Goal: Task Accomplishment & Management: Manage account settings

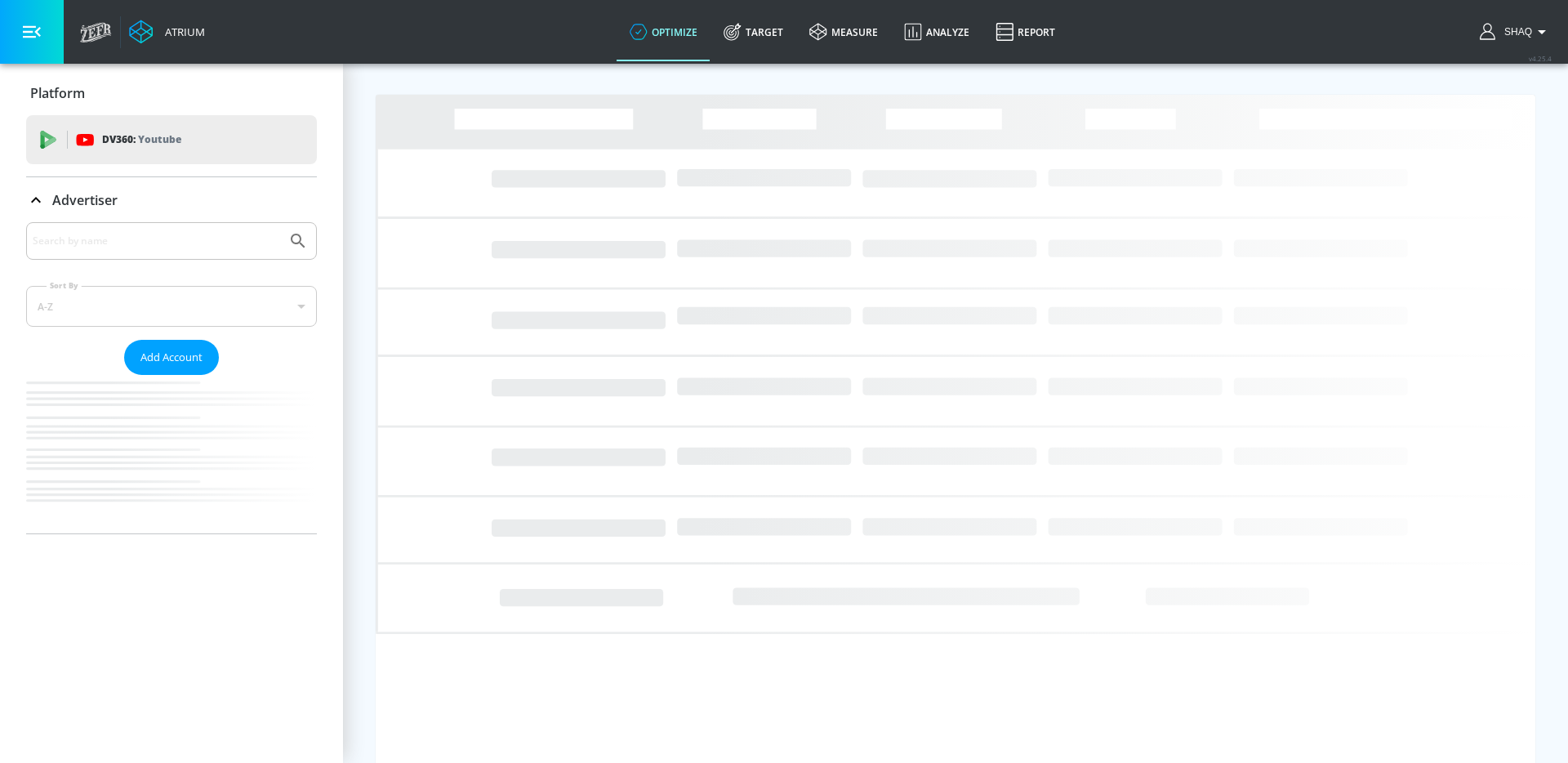
click at [133, 218] on div "Advertiser" at bounding box center [172, 200] width 291 height 45
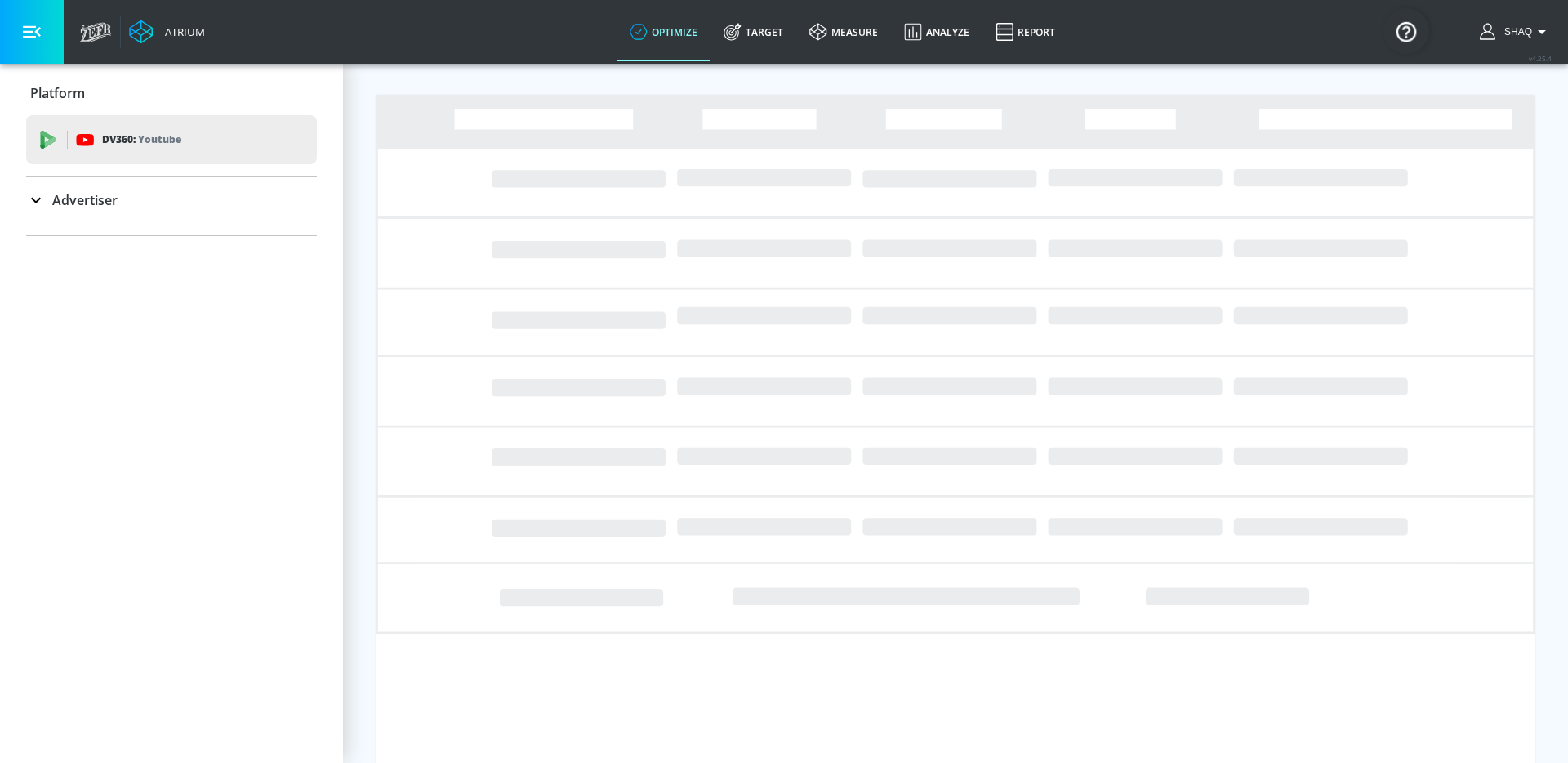
click at [131, 234] on ul at bounding box center [172, 228] width 291 height 13
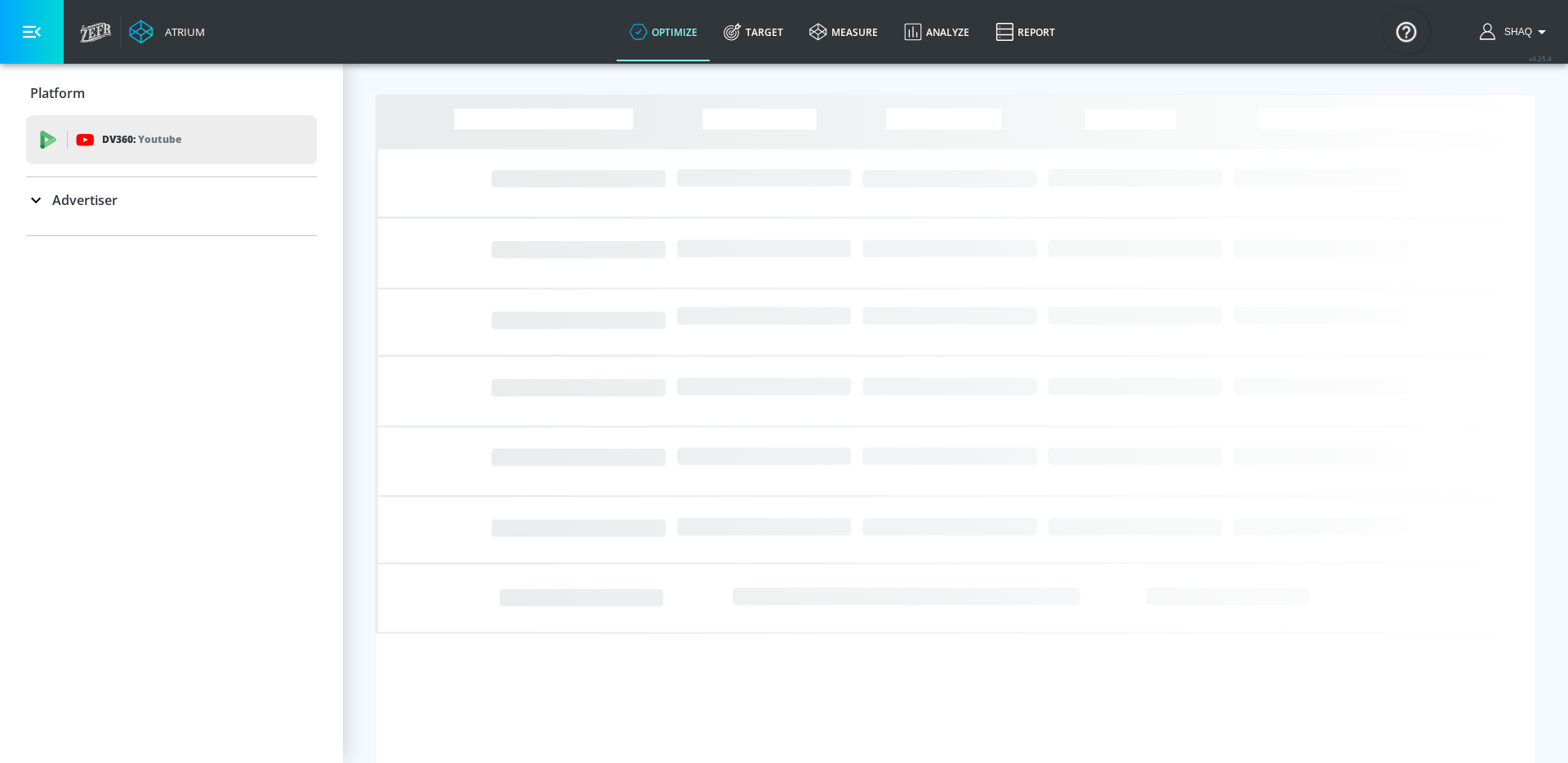
click at [132, 212] on div "Advertiser" at bounding box center [172, 200] width 291 height 45
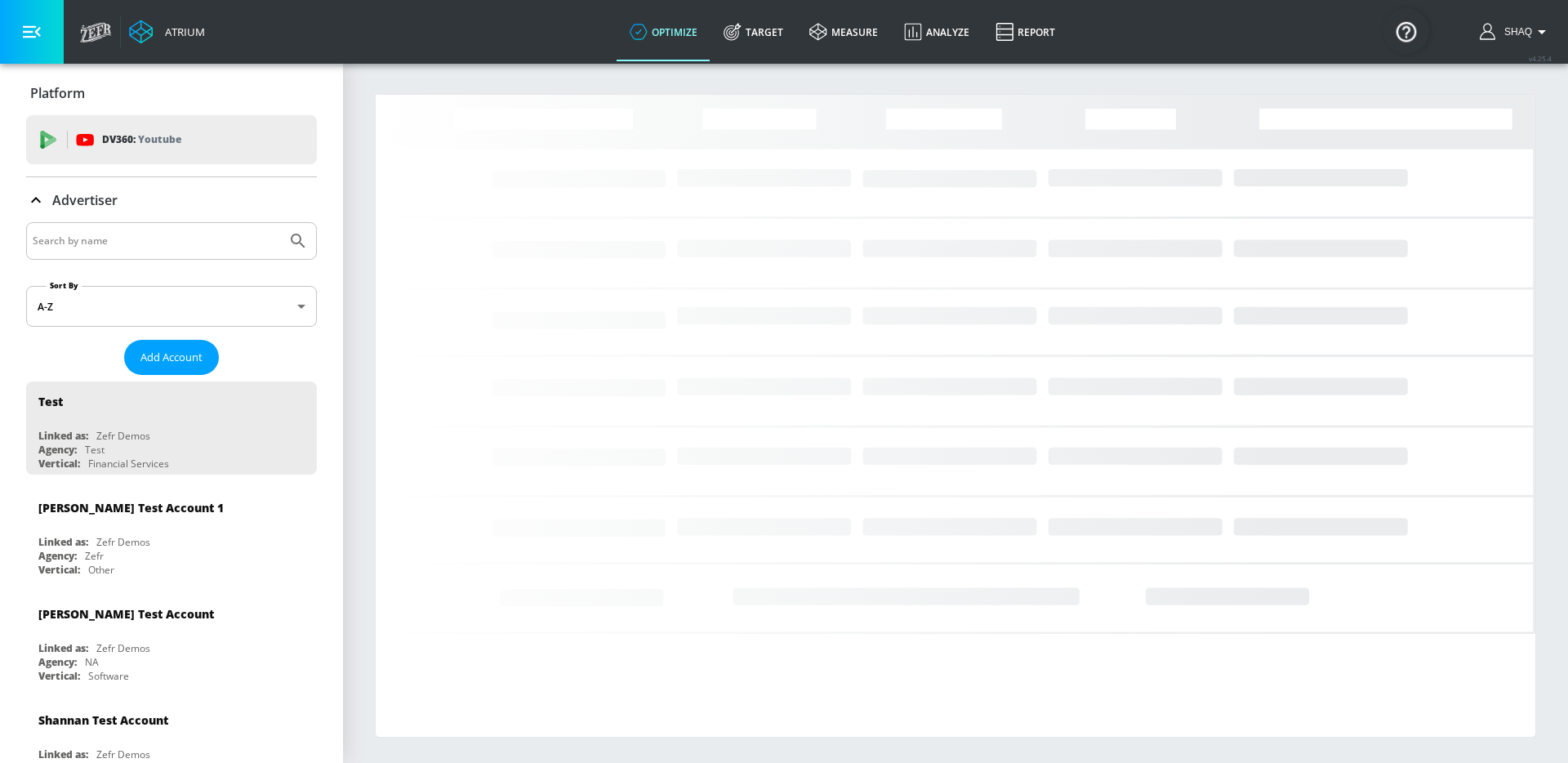
click at [128, 230] on input "Search by name" at bounding box center [156, 240] width 247 height 21
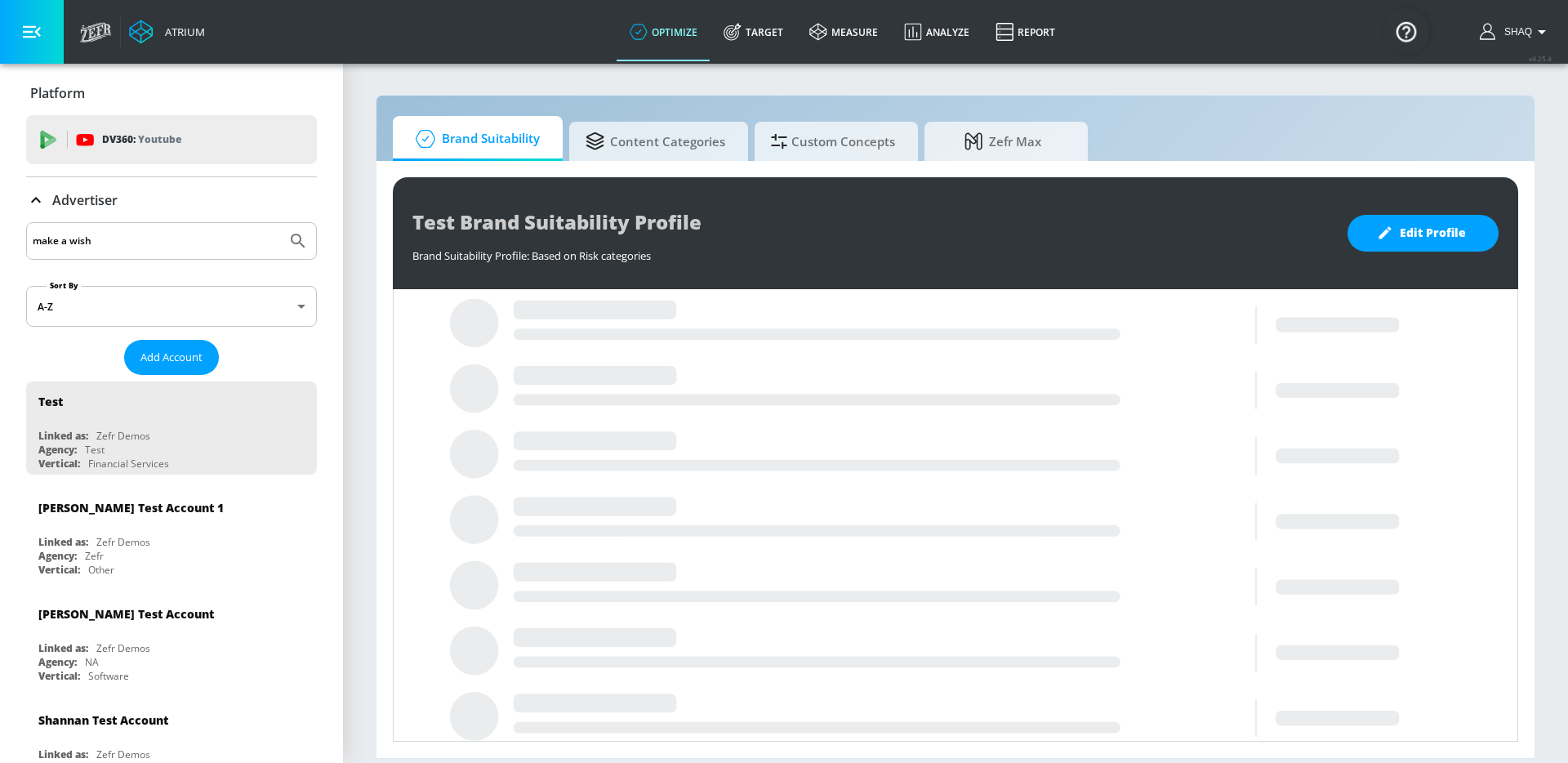
type input "make a wish"
click at [280, 223] on button "Submit Search" at bounding box center [298, 241] width 36 height 36
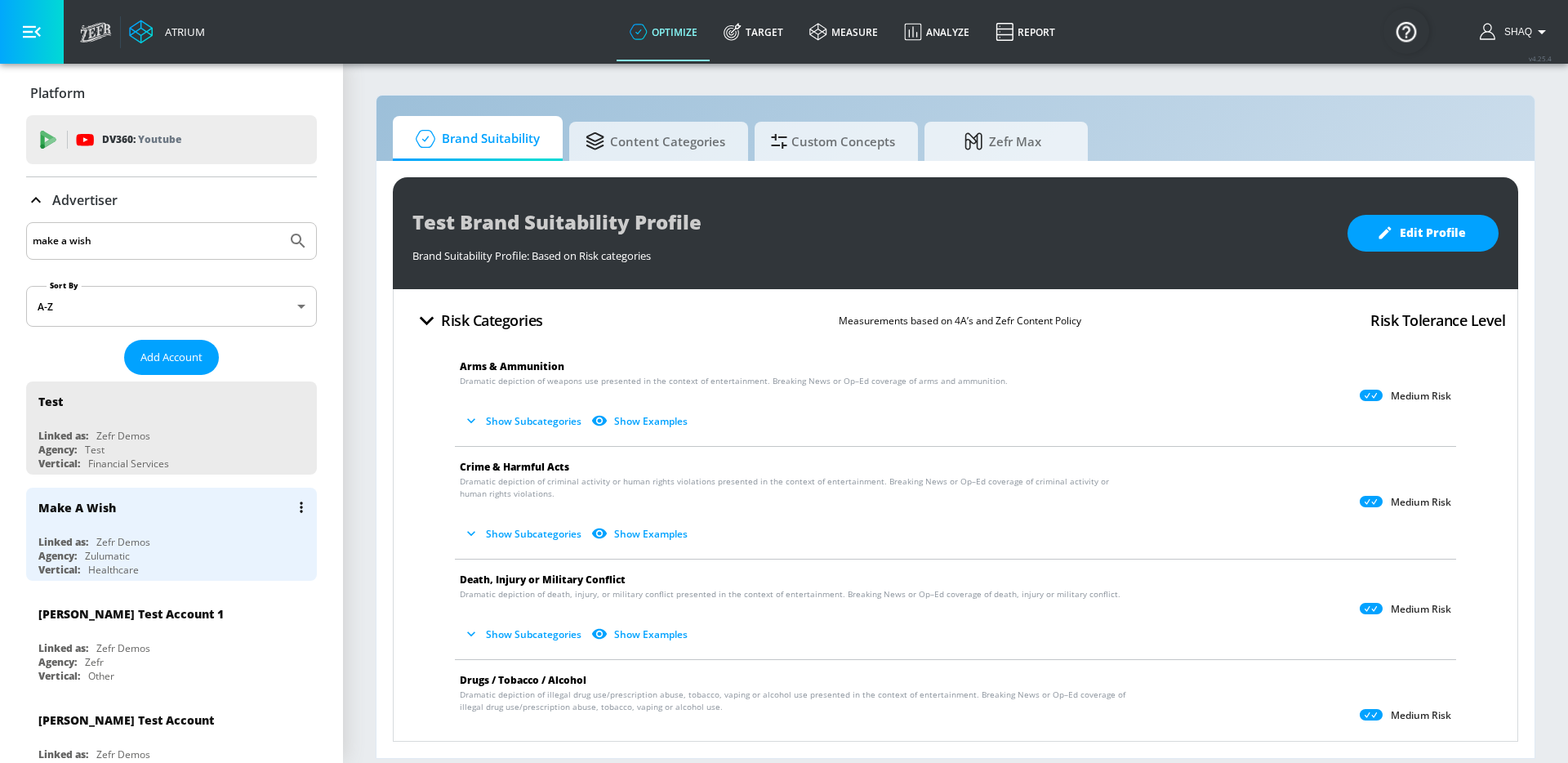
click at [298, 504] on button "list of Advertiser" at bounding box center [301, 507] width 23 height 23
click at [240, 522] on ul "Edit Delete" at bounding box center [231, 554] width 162 height 70
click at [240, 533] on li "Edit" at bounding box center [231, 539] width 162 height 28
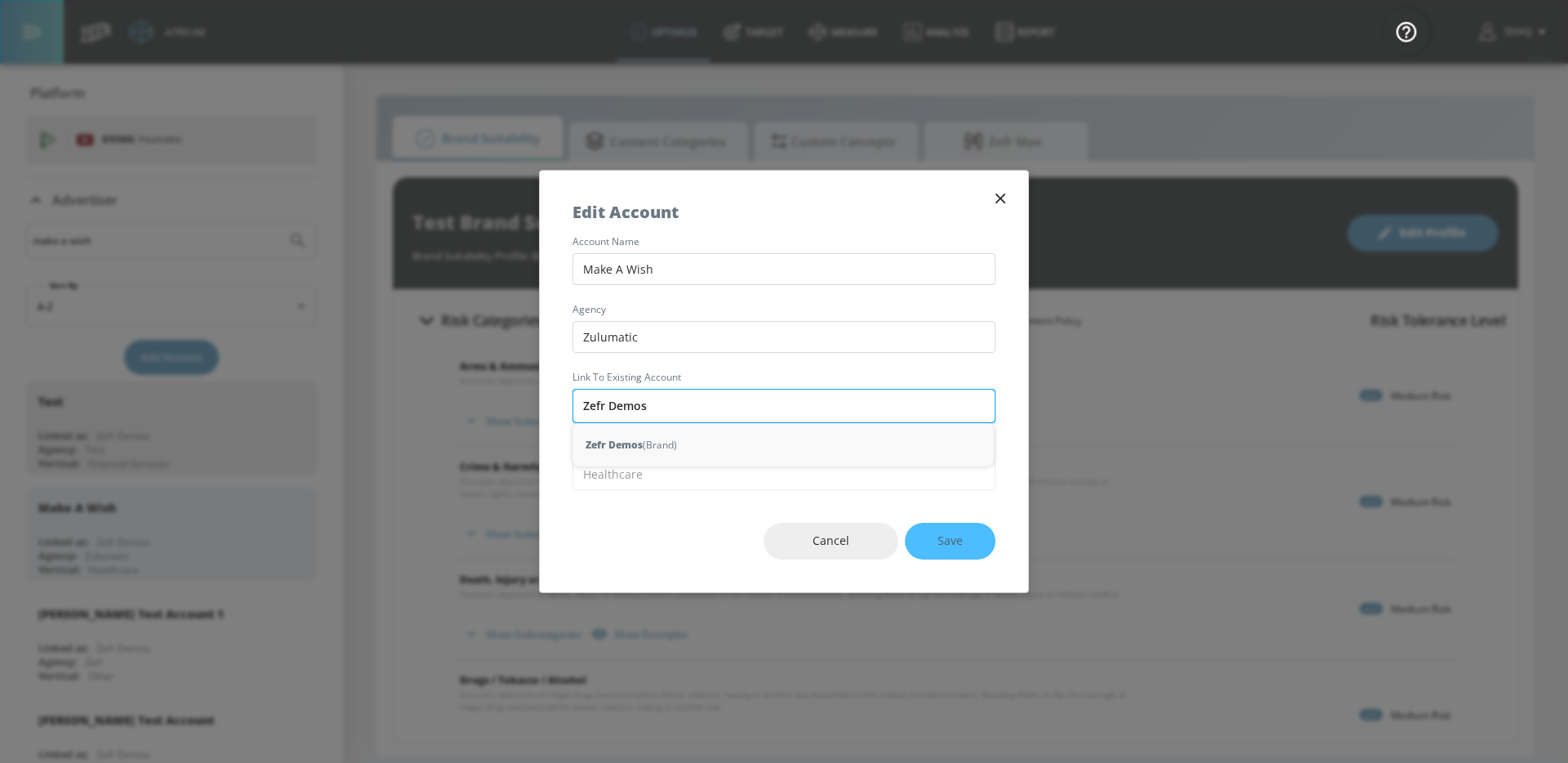
click at [629, 407] on input "Zefr Demos" at bounding box center [784, 407] width 423 height 35
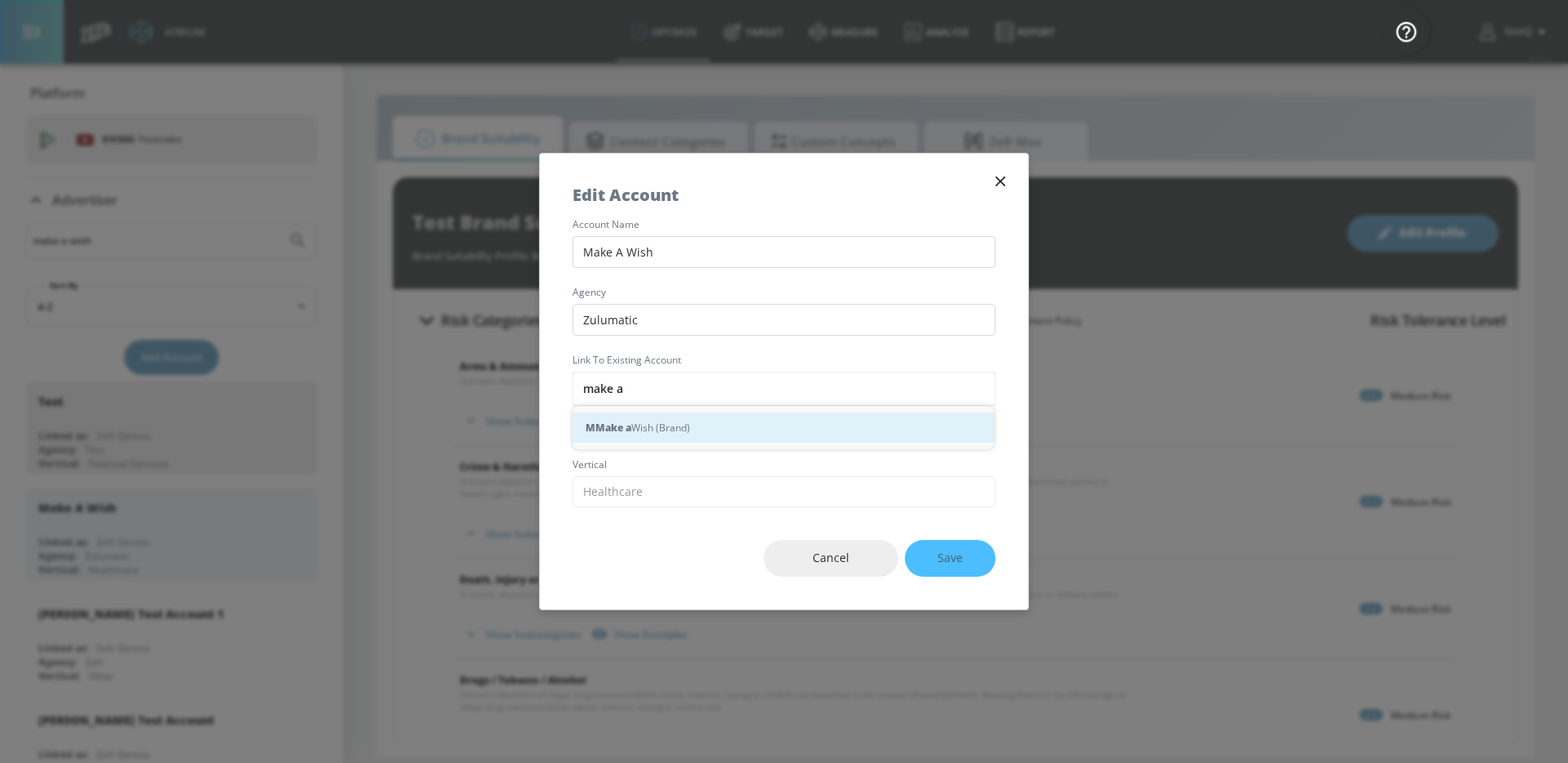
click at [662, 427] on div "M Make a Wish (Brand)" at bounding box center [783, 427] width 421 height 30
type input "Make a Wish (Brand)"
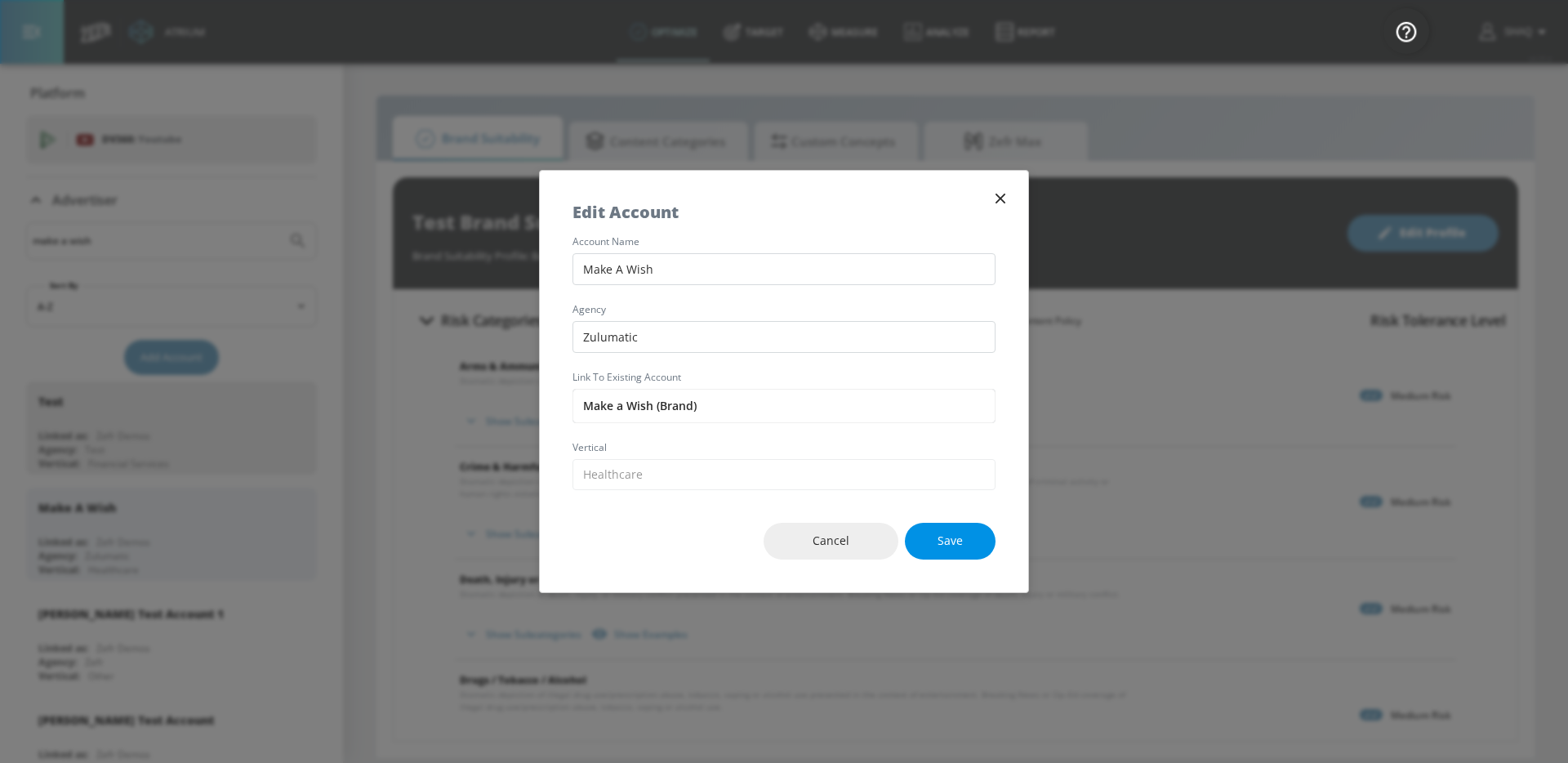
click at [934, 543] on button "Save" at bounding box center [950, 541] width 91 height 36
